Goal: Task Accomplishment & Management: Complete application form

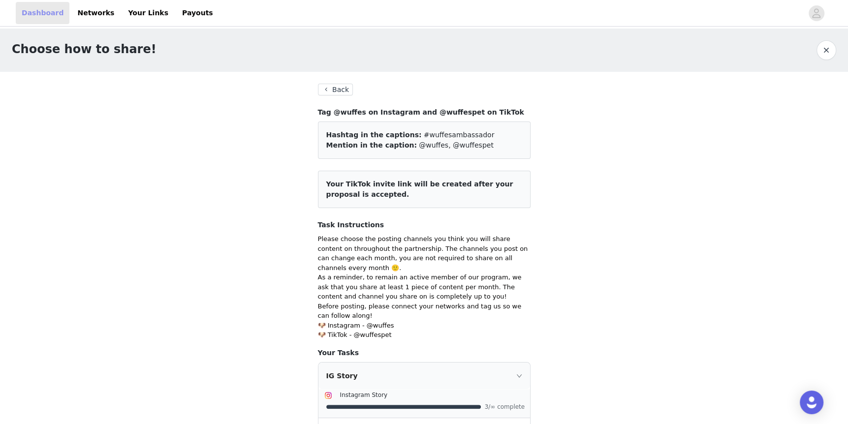
click at [36, 23] on link "Dashboard" at bounding box center [43, 13] width 54 height 22
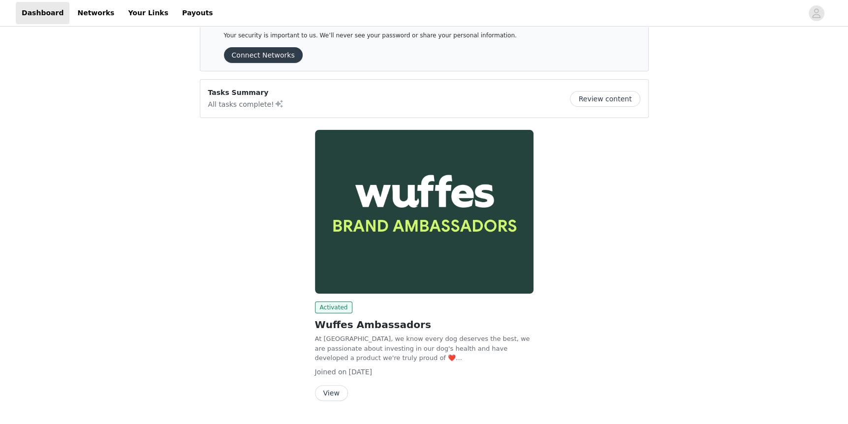
scroll to position [54, 0]
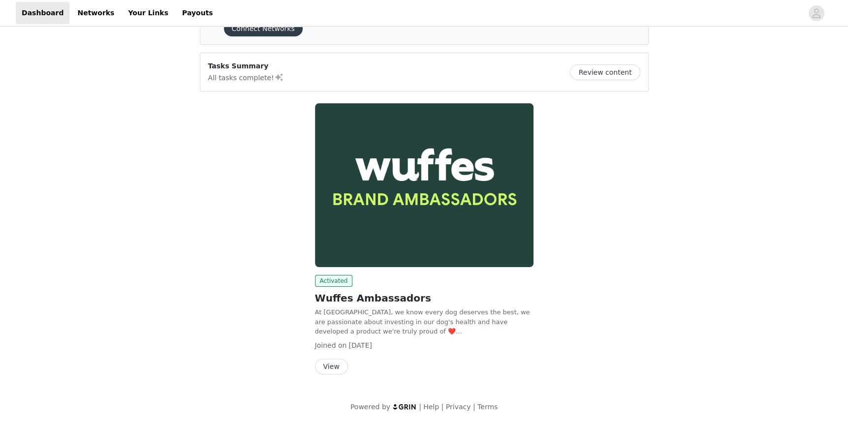
click at [337, 360] on button "View" at bounding box center [331, 367] width 33 height 16
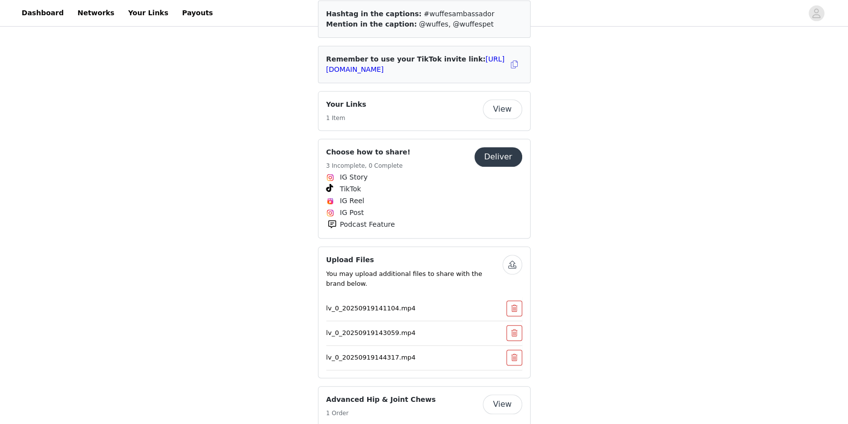
scroll to position [295, 0]
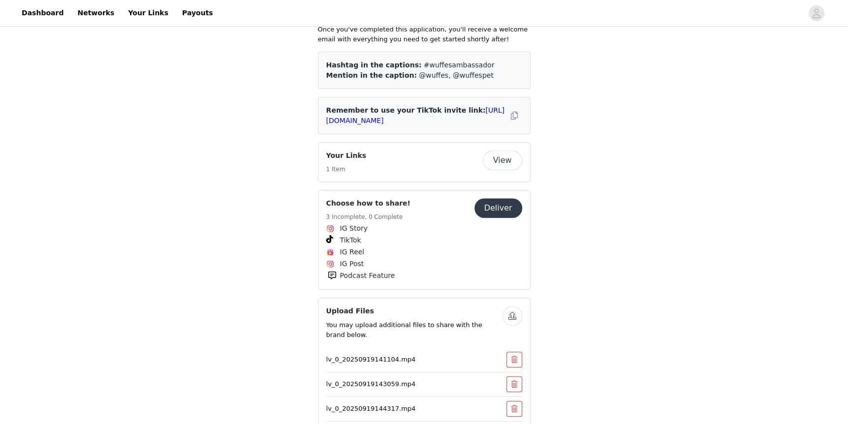
click at [494, 207] on button "Deliver" at bounding box center [498, 208] width 48 height 20
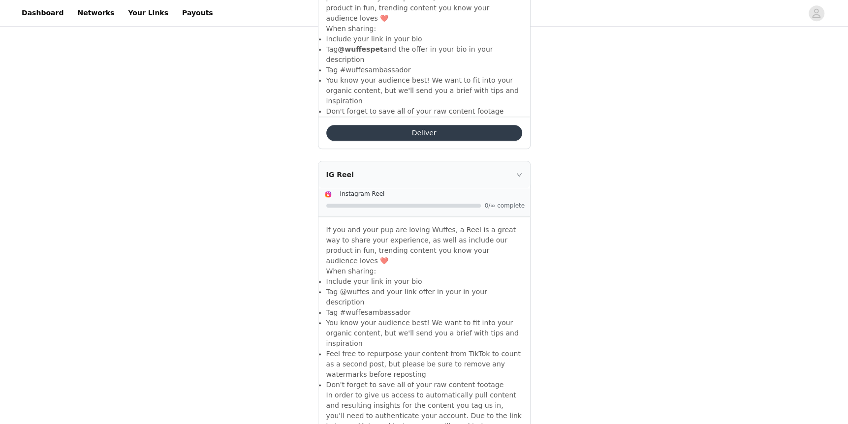
scroll to position [836, 0]
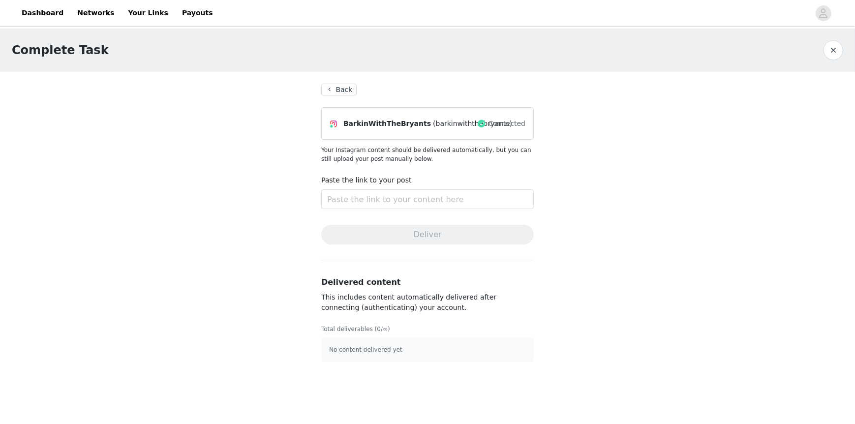
click at [343, 82] on section "Back BarkinWithTheBryants (barkinwiththebryants) Connected Your Instagram conte…" at bounding box center [427, 223] width 236 height 302
click at [343, 85] on button "Back" at bounding box center [338, 90] width 35 height 12
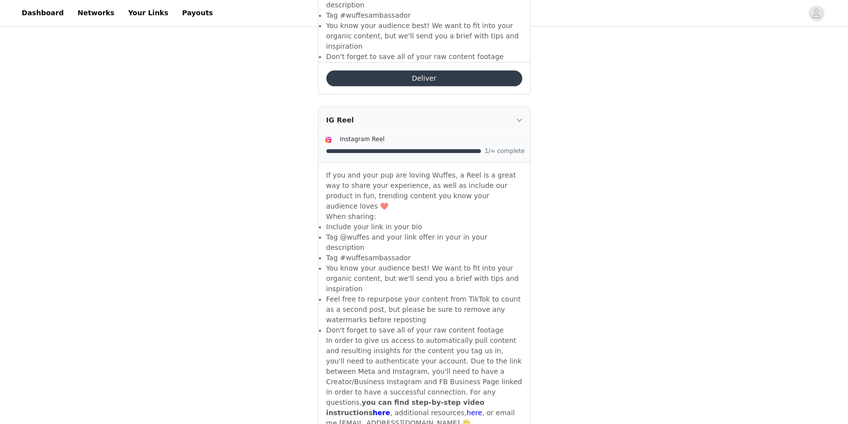
scroll to position [935, 0]
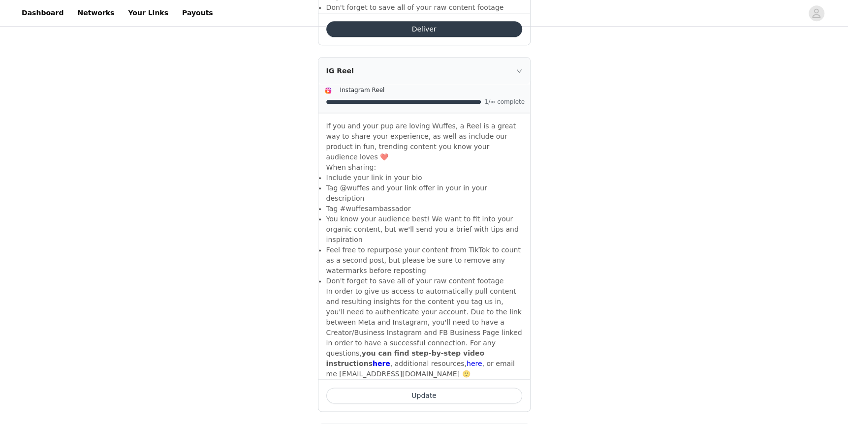
click at [494, 388] on button "Update" at bounding box center [424, 396] width 196 height 16
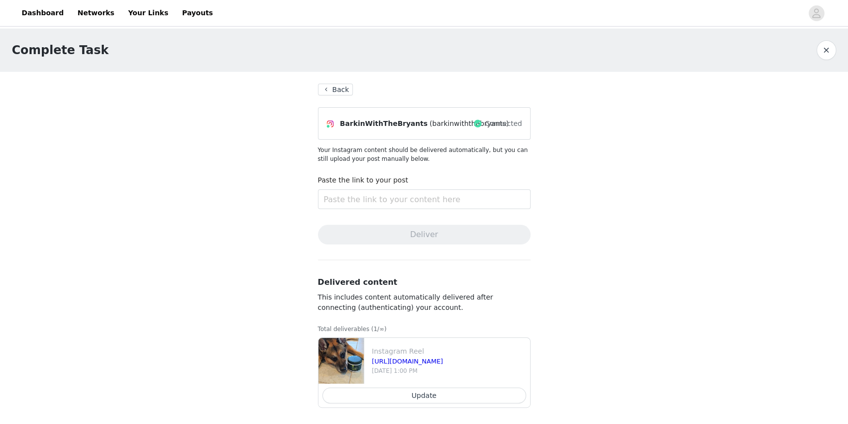
click at [341, 87] on button "Back" at bounding box center [335, 90] width 35 height 12
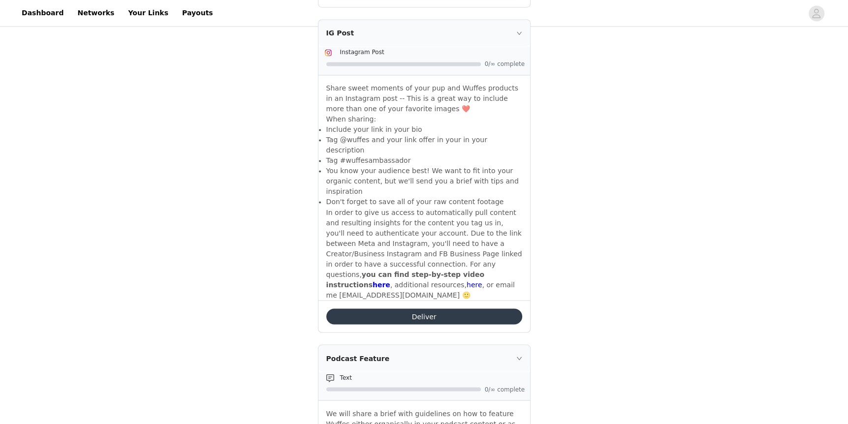
scroll to position [1341, 0]
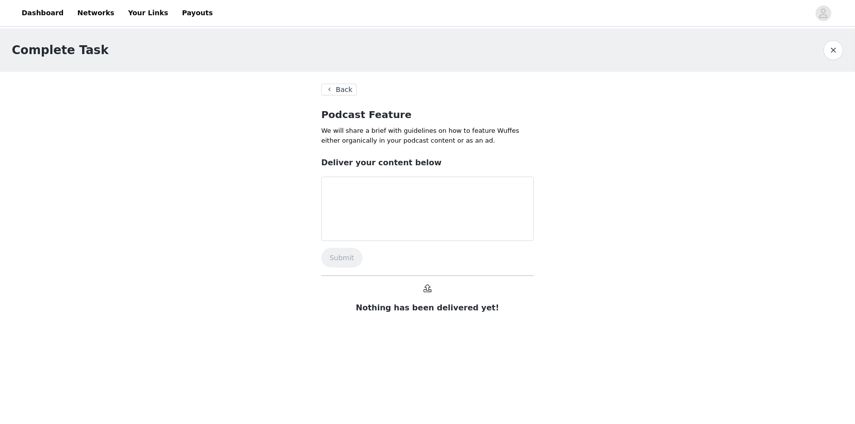
click at [343, 87] on button "Back" at bounding box center [338, 90] width 35 height 12
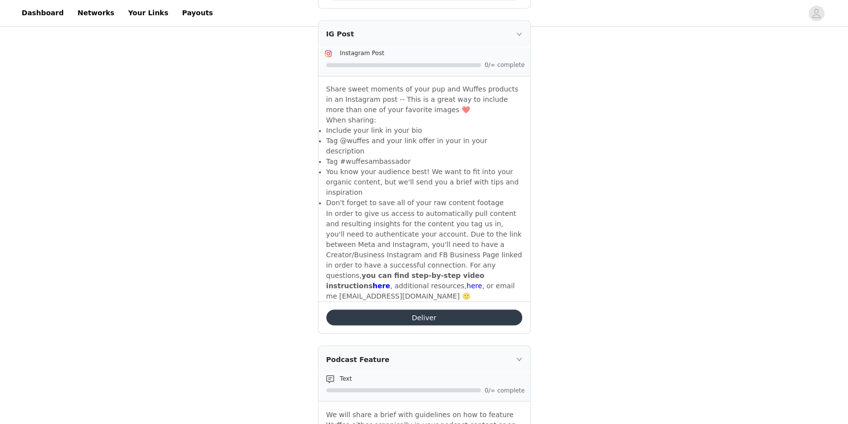
scroll to position [1341, 0]
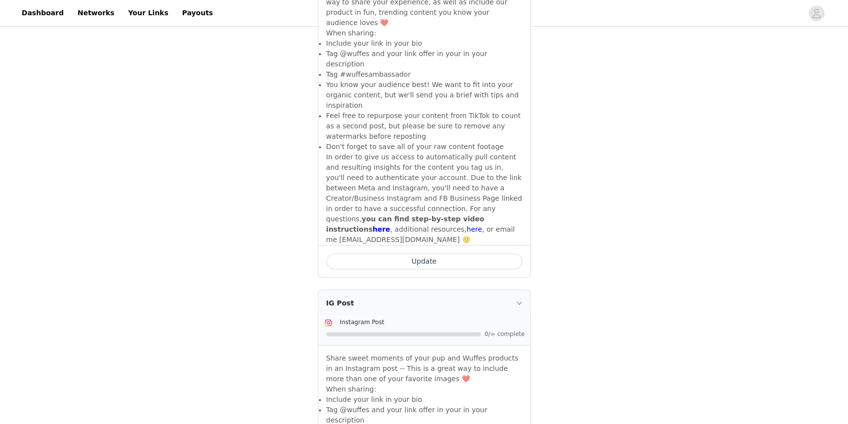
scroll to position [1188, 0]
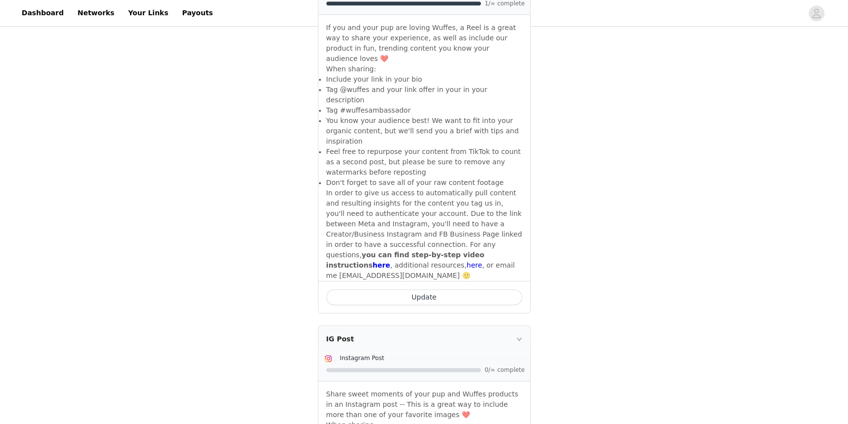
scroll to position [1131, 0]
